Goal: Information Seeking & Learning: Learn about a topic

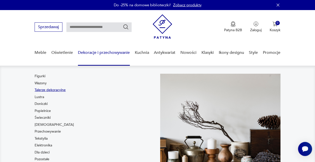
click at [56, 91] on link "Talerze dekoracyjne" at bounding box center [50, 89] width 31 height 5
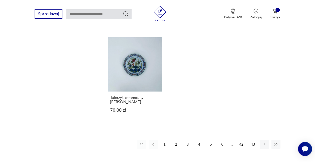
scroll to position [716, 0]
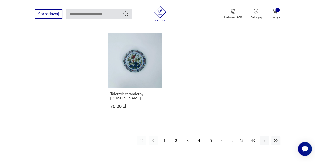
click at [176, 136] on button "2" at bounding box center [176, 140] width 9 height 9
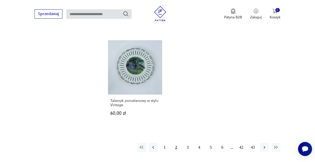
scroll to position [710, 0]
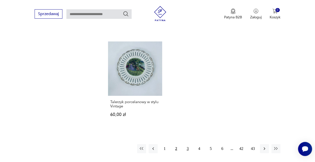
click at [189, 144] on button "3" at bounding box center [187, 148] width 9 height 9
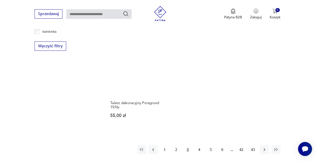
scroll to position [701, 0]
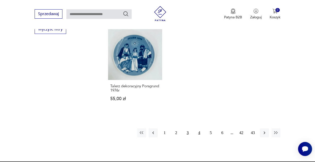
click at [199, 128] on button "4" at bounding box center [199, 132] width 9 height 9
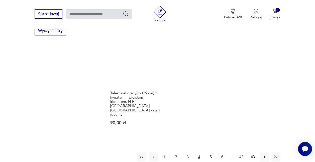
scroll to position [702, 0]
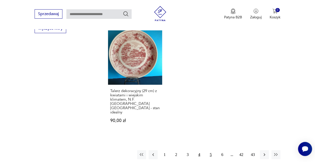
click at [211, 150] on button "5" at bounding box center [210, 154] width 9 height 9
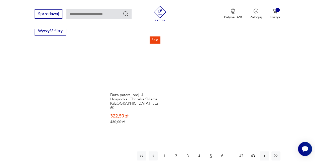
scroll to position [708, 0]
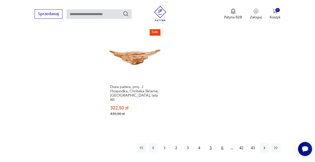
click at [223, 143] on button "6" at bounding box center [222, 147] width 9 height 9
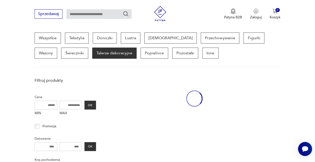
scroll to position [133, 0]
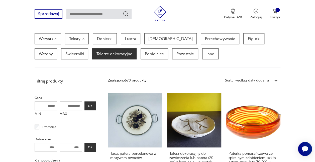
click at [101, 13] on input "text" at bounding box center [98, 14] width 65 height 10
type input "*****"
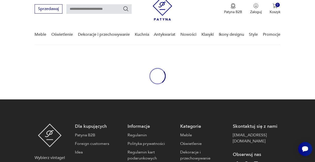
type input "*****"
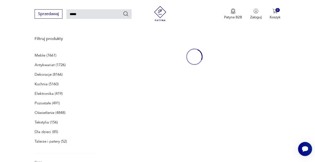
scroll to position [65, 0]
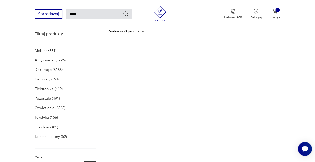
type input "*****"
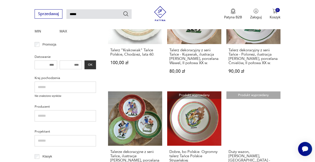
scroll to position [122, 0]
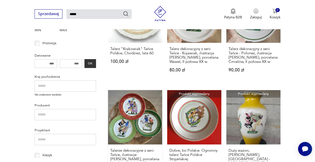
click at [131, 118] on link "Talerze dekoracyjne z serii Tańce, ilustracje [PERSON_NAME], porcelana Karolina…" at bounding box center [135, 136] width 54 height 93
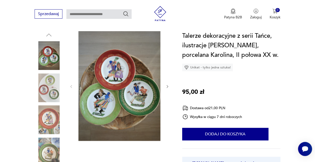
scroll to position [57, 0]
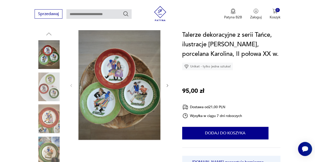
click at [114, 86] on img at bounding box center [120, 84] width 82 height 109
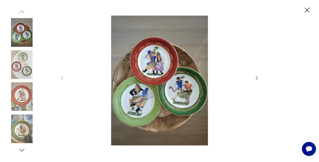
click at [256, 76] on icon "button" at bounding box center [257, 78] width 6 height 6
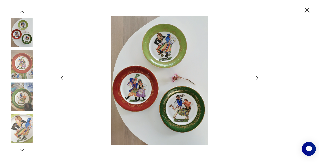
click at [256, 76] on icon "button" at bounding box center [257, 78] width 6 height 6
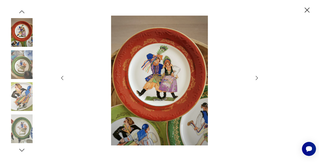
click at [256, 76] on icon "button" at bounding box center [257, 78] width 6 height 6
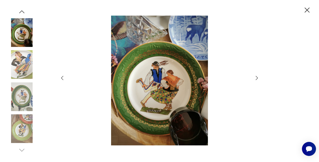
click at [256, 76] on icon "button" at bounding box center [257, 78] width 6 height 6
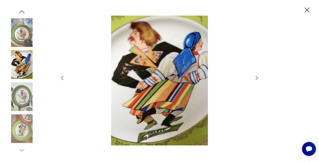
click at [256, 76] on icon "button" at bounding box center [257, 78] width 6 height 6
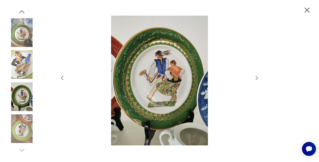
click at [256, 76] on icon "button" at bounding box center [257, 78] width 6 height 6
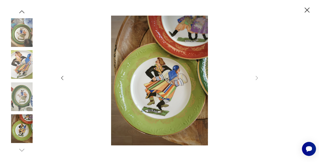
click at [28, 121] on img at bounding box center [22, 128] width 29 height 29
click at [21, 10] on icon "button" at bounding box center [22, 12] width 8 height 8
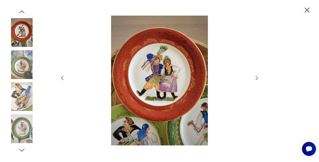
click at [307, 8] on icon "button" at bounding box center [307, 10] width 9 height 9
